Goal: Task Accomplishment & Management: Use online tool/utility

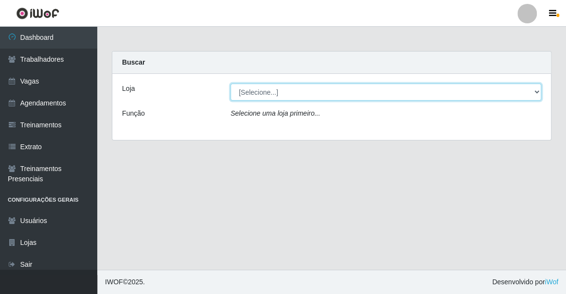
click at [264, 88] on select "[Selecione...] Famiglia Muccini - Ristorante [PERSON_NAME]" at bounding box center [386, 92] width 311 height 17
select select "267"
click at [231, 84] on select "[Selecione...] Famiglia Muccini - Ristorante [PERSON_NAME]" at bounding box center [386, 92] width 311 height 17
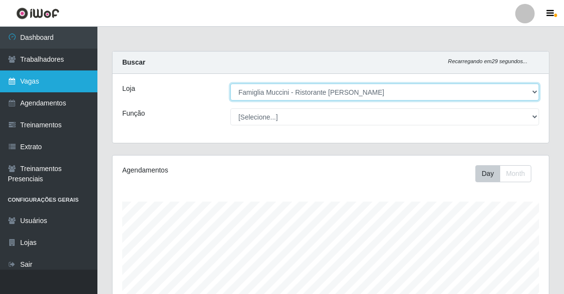
scroll to position [202, 436]
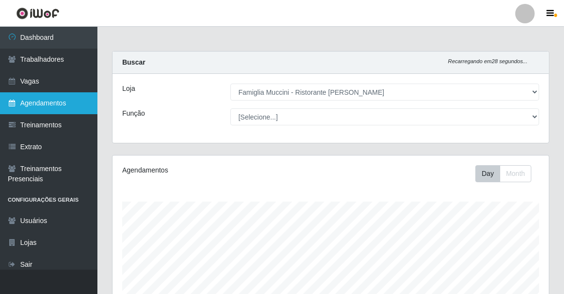
click at [71, 106] on link "Agendamentos" at bounding box center [48, 103] width 97 height 22
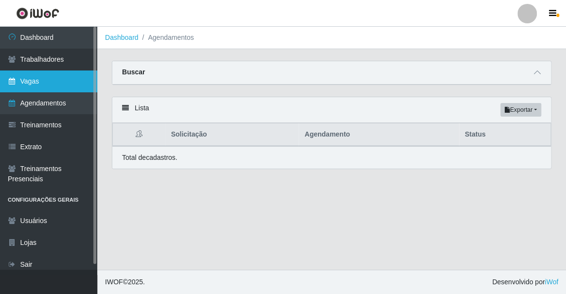
click at [53, 84] on link "Vagas" at bounding box center [48, 82] width 97 height 22
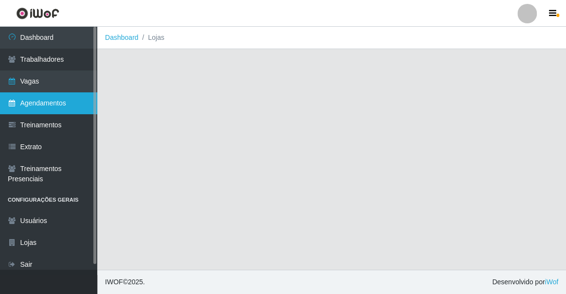
click at [53, 97] on link "Agendamentos" at bounding box center [48, 103] width 97 height 22
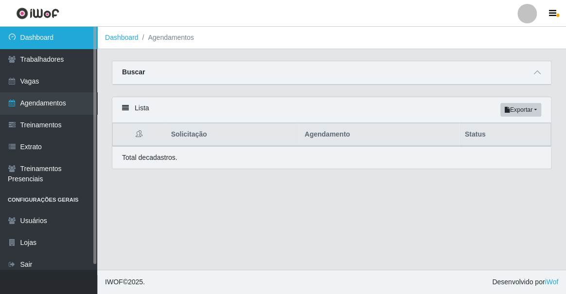
click at [24, 36] on link "Dashboard" at bounding box center [48, 38] width 97 height 22
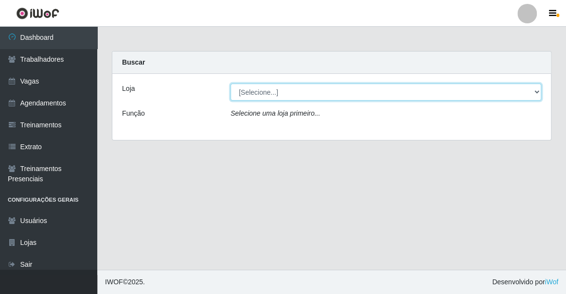
click at [287, 95] on select "[Selecione...] Famiglia Muccini - Ristorante [PERSON_NAME]" at bounding box center [386, 92] width 311 height 17
select select "267"
click at [231, 84] on select "[Selecione...] Famiglia Muccini - Ristorante [PERSON_NAME]" at bounding box center [386, 92] width 311 height 17
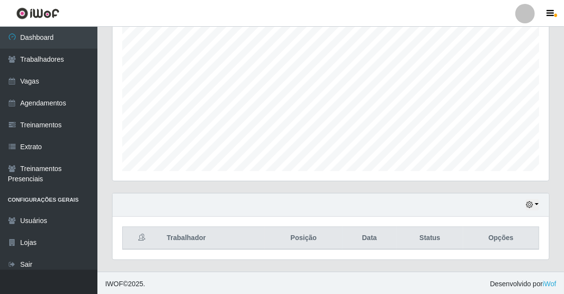
scroll to position [178, 0]
click at [529, 202] on icon "button" at bounding box center [529, 203] width 7 height 7
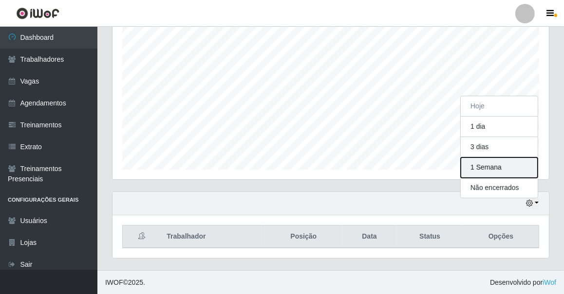
click at [483, 170] on button "1 Semana" at bounding box center [498, 168] width 77 height 20
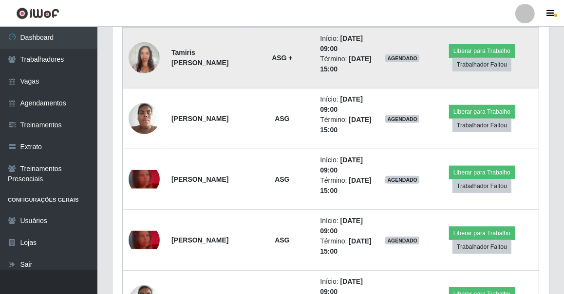
scroll to position [355, 0]
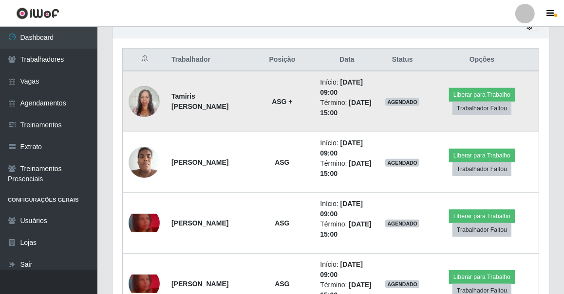
click at [141, 105] on img at bounding box center [143, 101] width 31 height 41
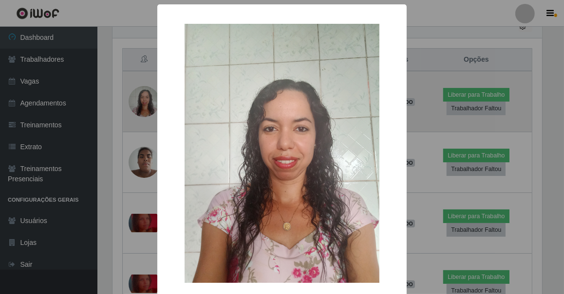
scroll to position [202, 432]
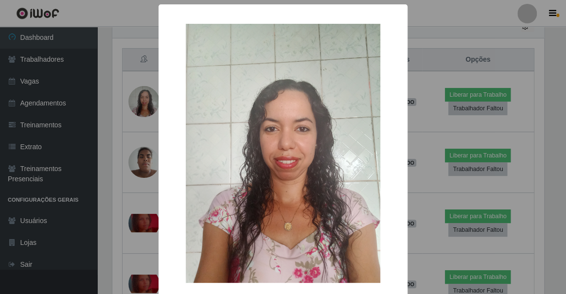
click at [137, 103] on div "× OK Cancel" at bounding box center [283, 147] width 566 height 294
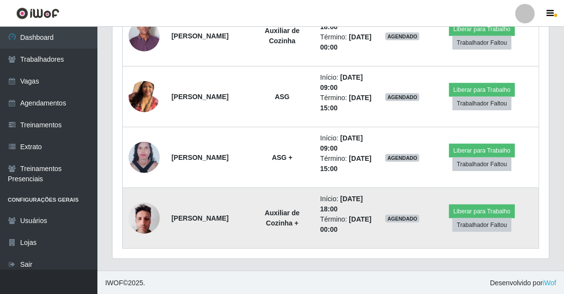
scroll to position [178, 0]
